Goal: Information Seeking & Learning: Learn about a topic

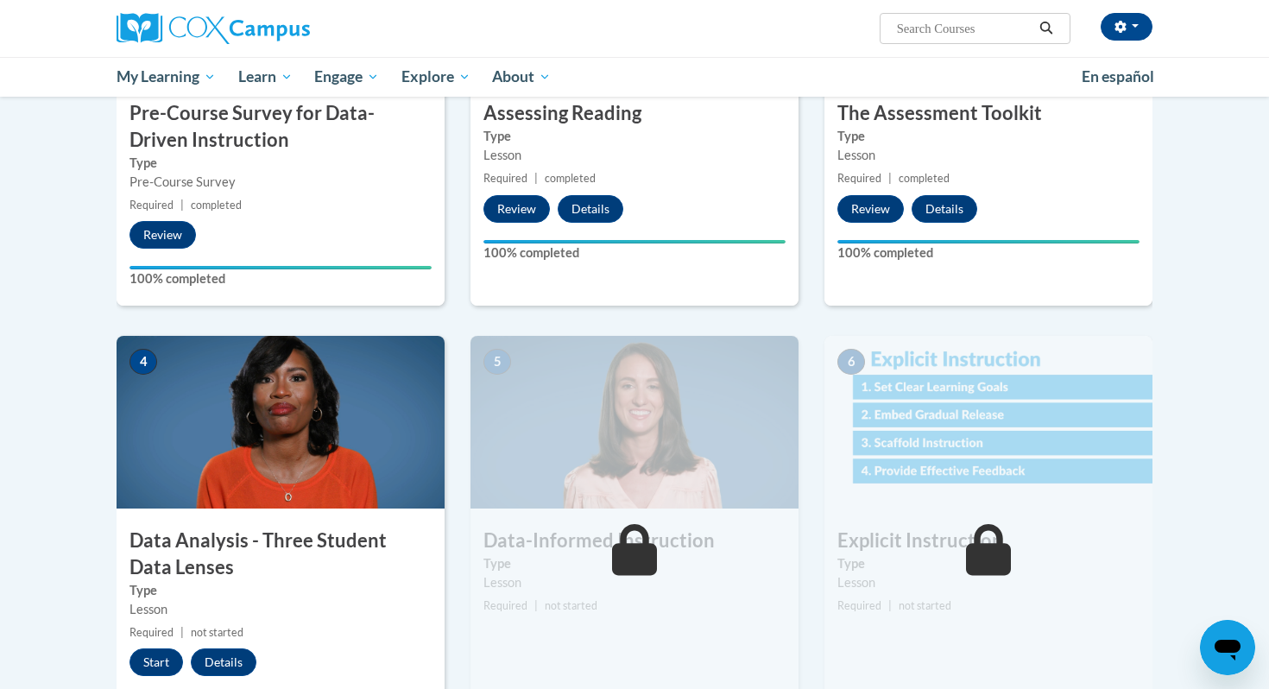
scroll to position [617, 0]
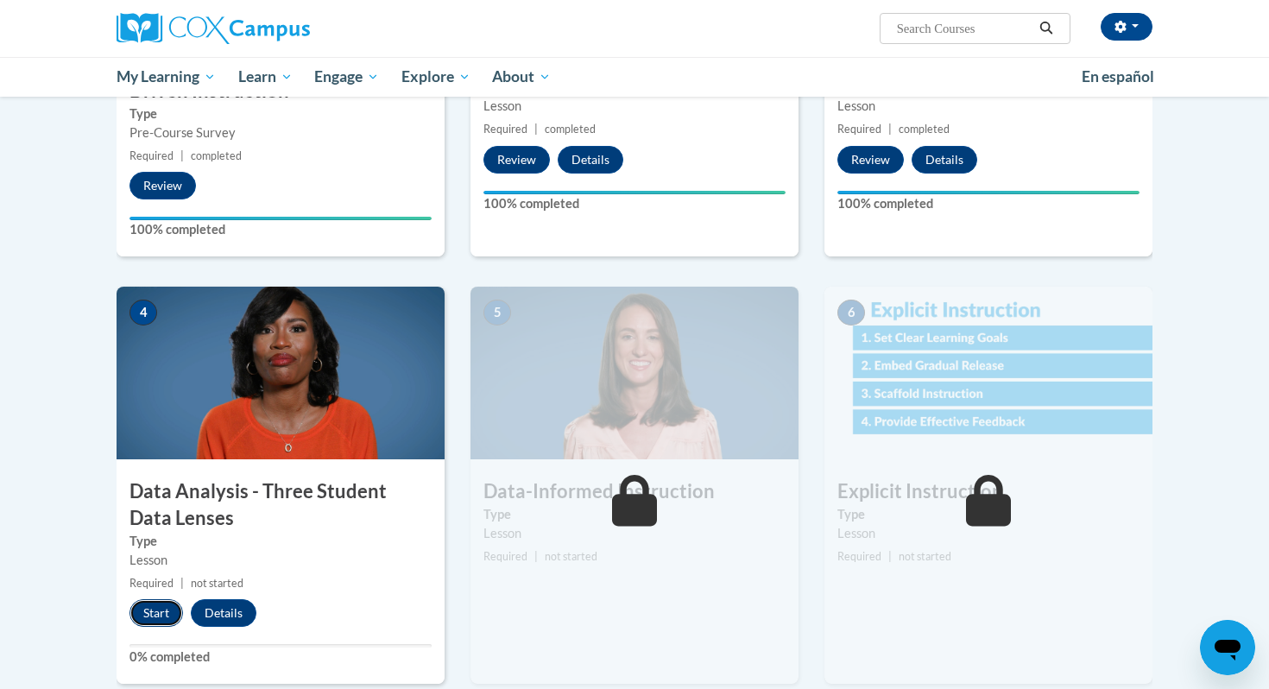
click at [146, 612] on button "Start" at bounding box center [157, 613] width 54 height 28
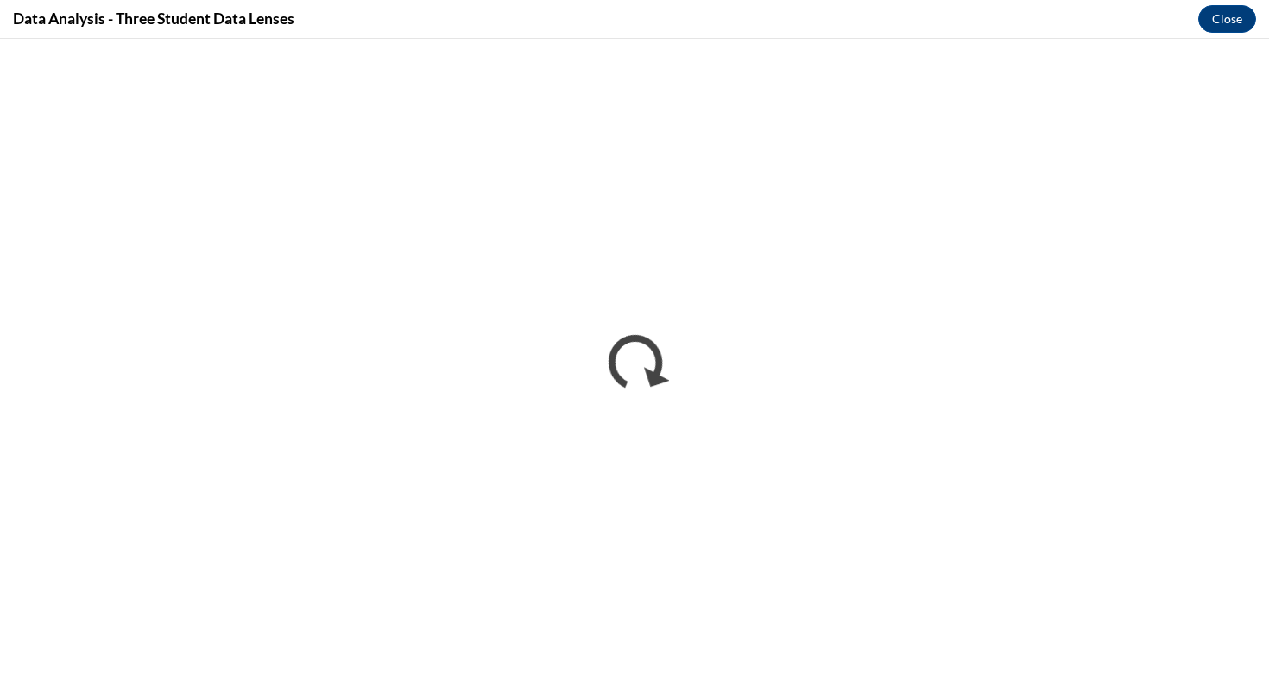
scroll to position [0, 0]
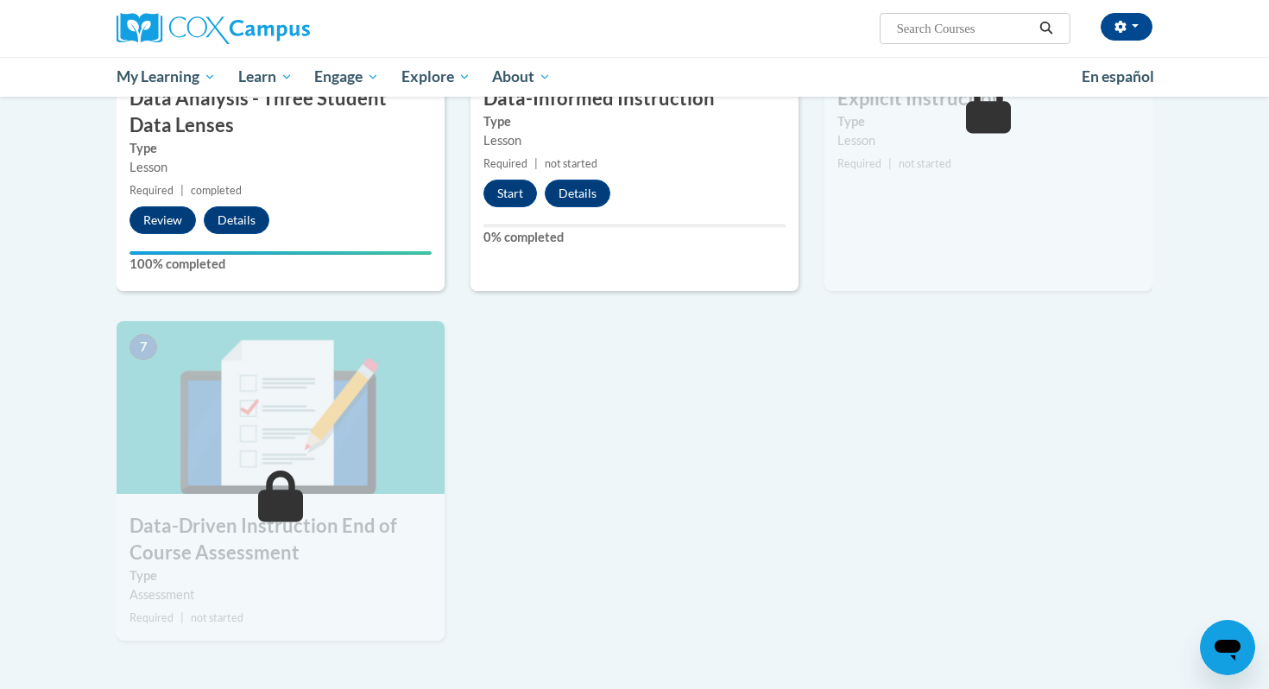
scroll to position [1036, 0]
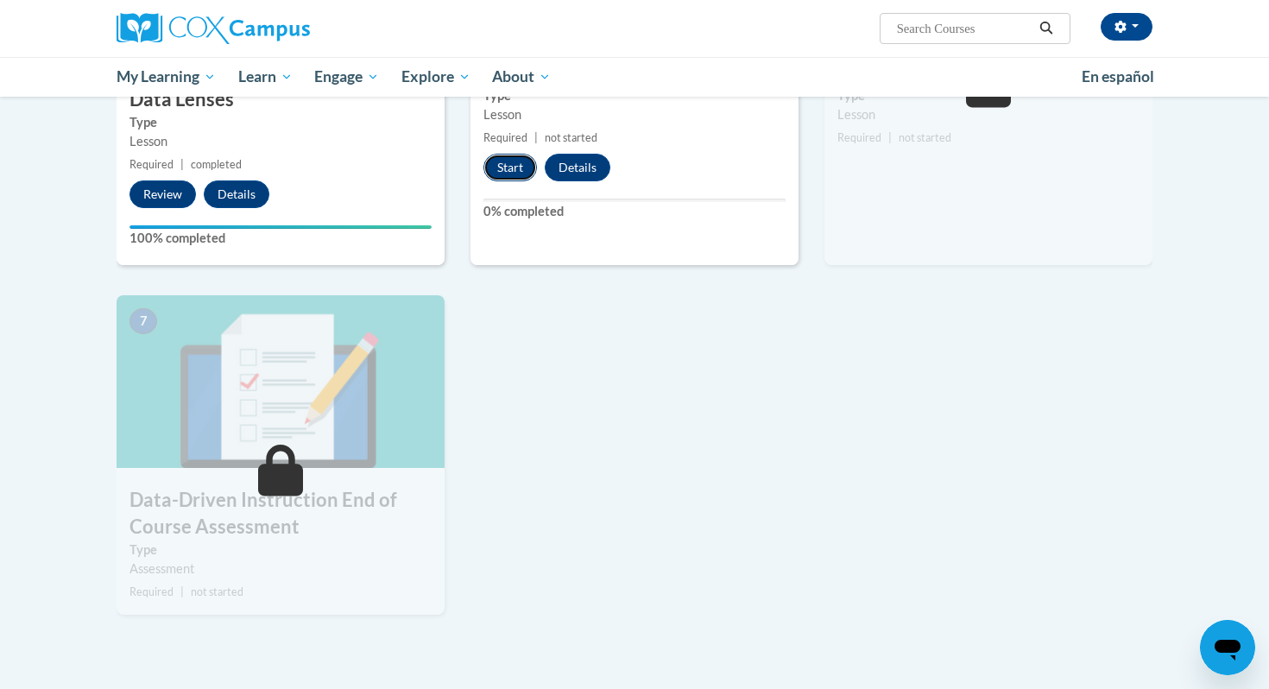
click at [526, 168] on button "Start" at bounding box center [511, 168] width 54 height 28
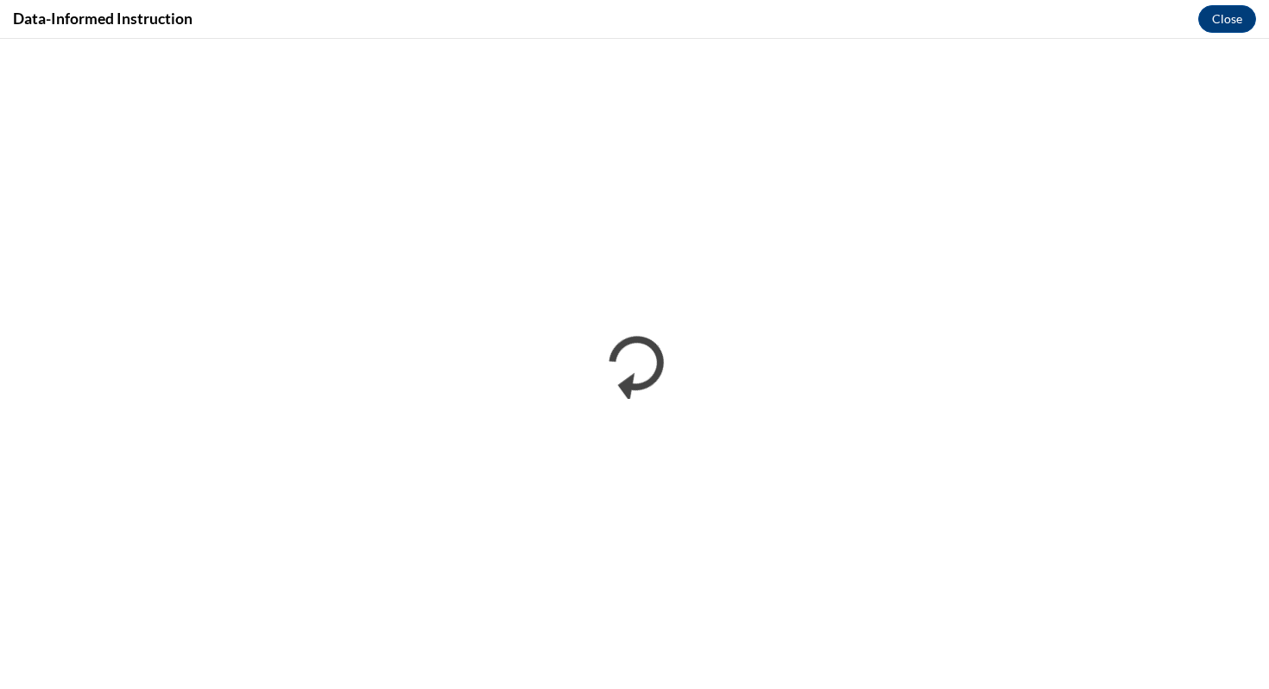
scroll to position [0, 0]
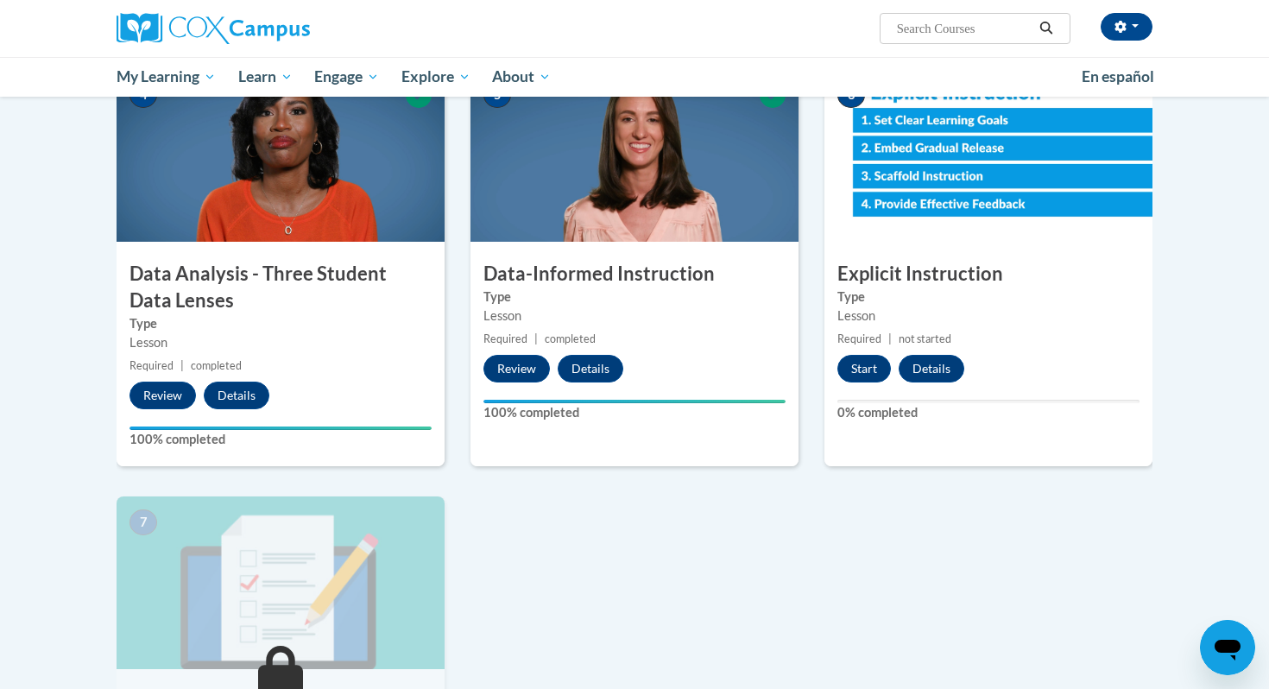
scroll to position [820, 0]
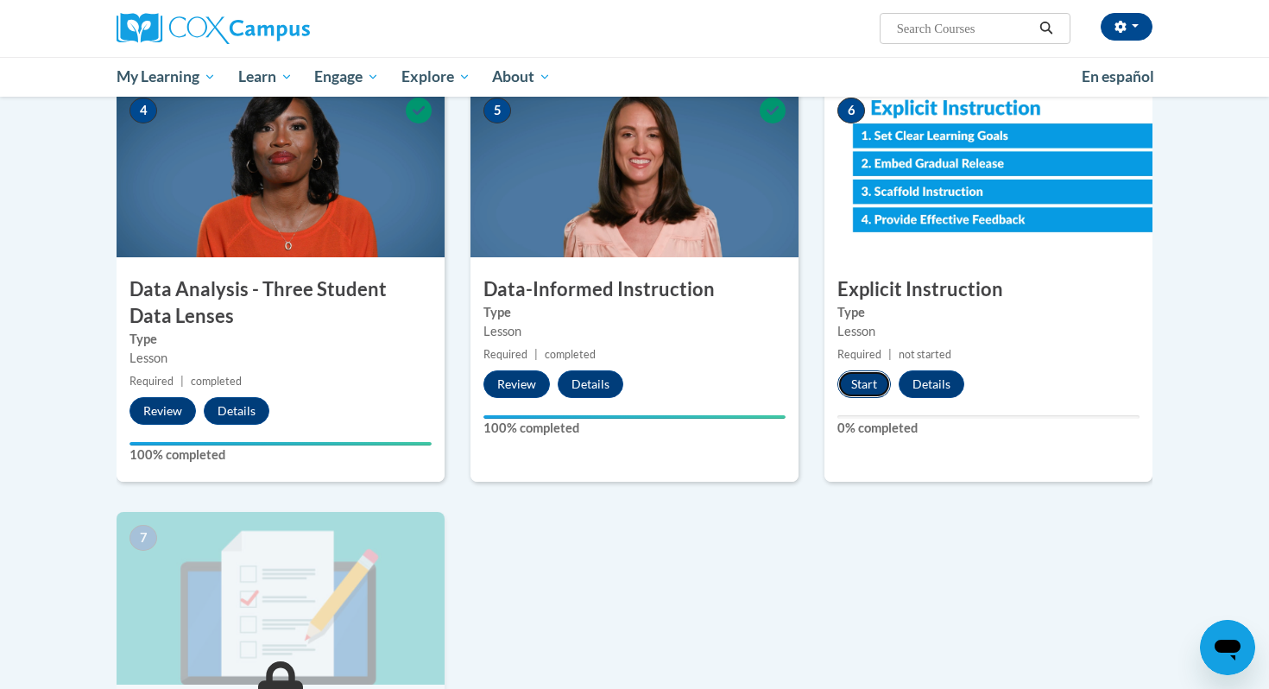
click at [857, 380] on button "Start" at bounding box center [865, 384] width 54 height 28
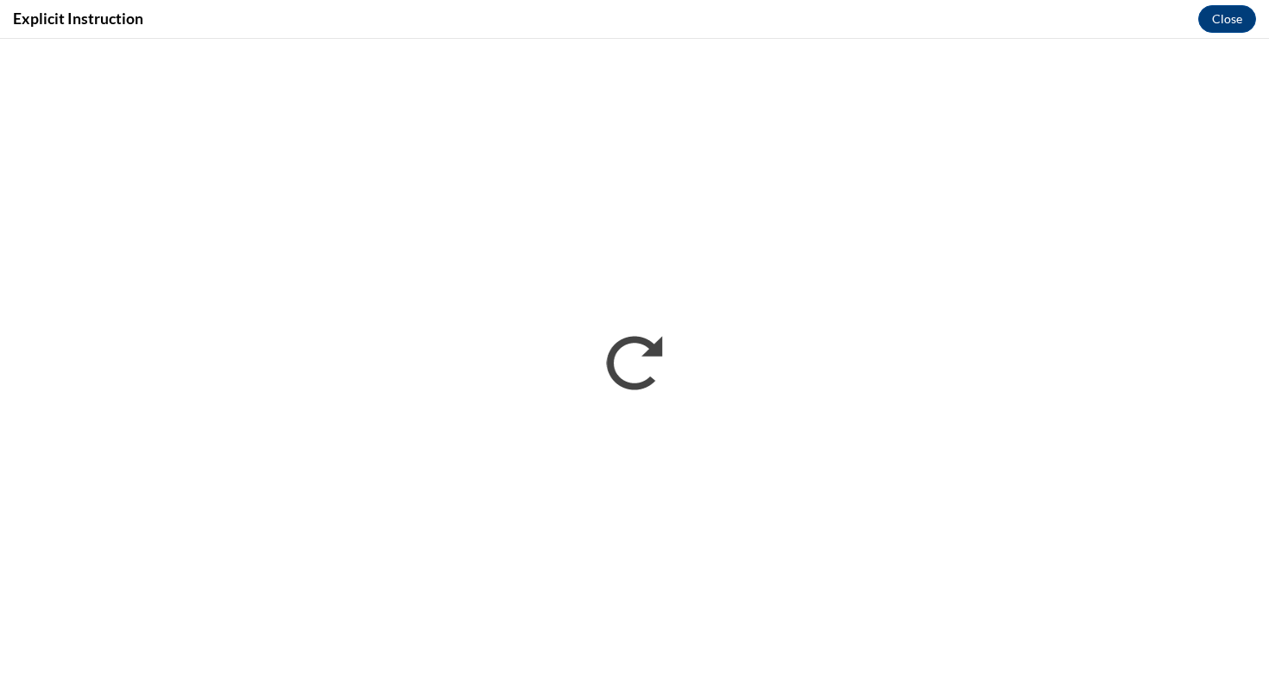
scroll to position [0, 0]
